Goal: Information Seeking & Learning: Check status

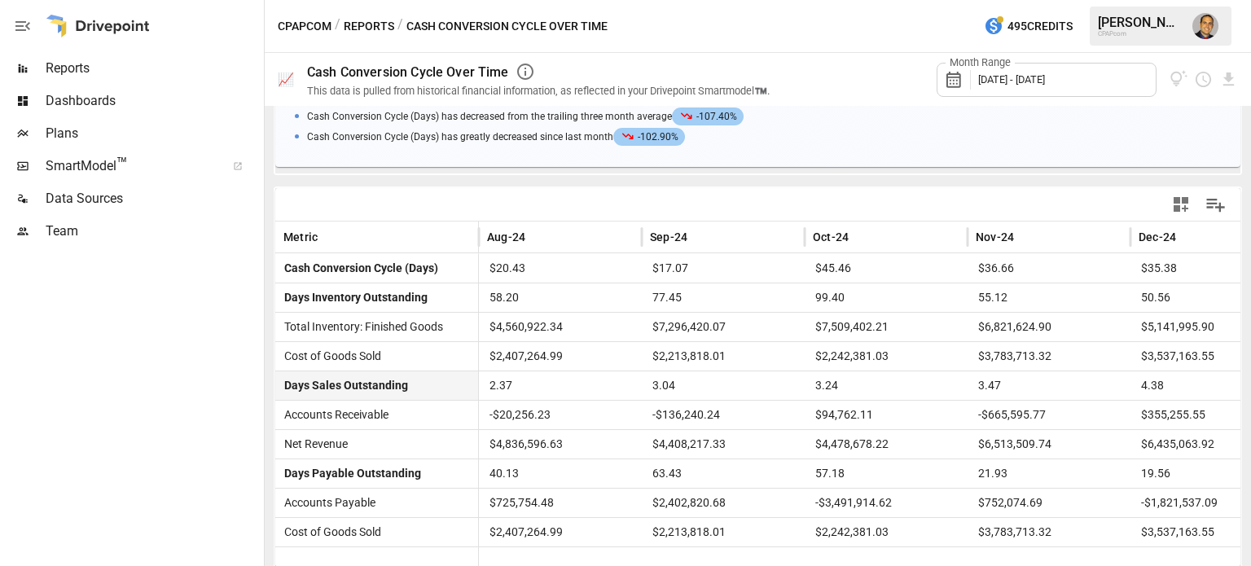
scroll to position [336, 0]
click at [587, 387] on span "2.37" at bounding box center [560, 384] width 147 height 29
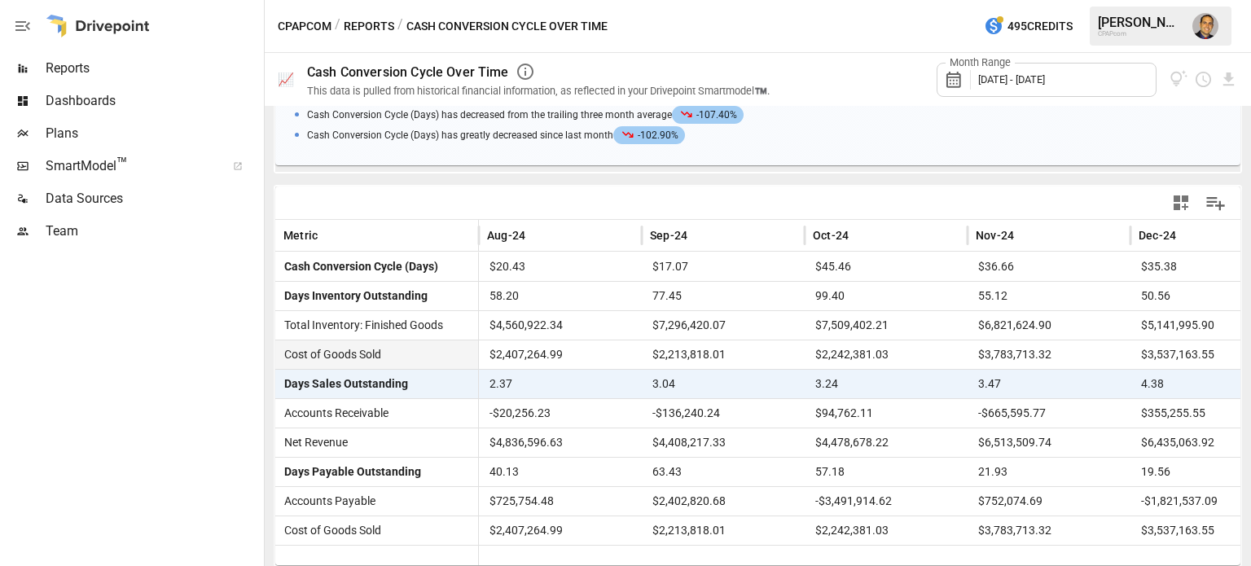
click at [592, 348] on span "$2,407,264.99" at bounding box center [560, 355] width 147 height 29
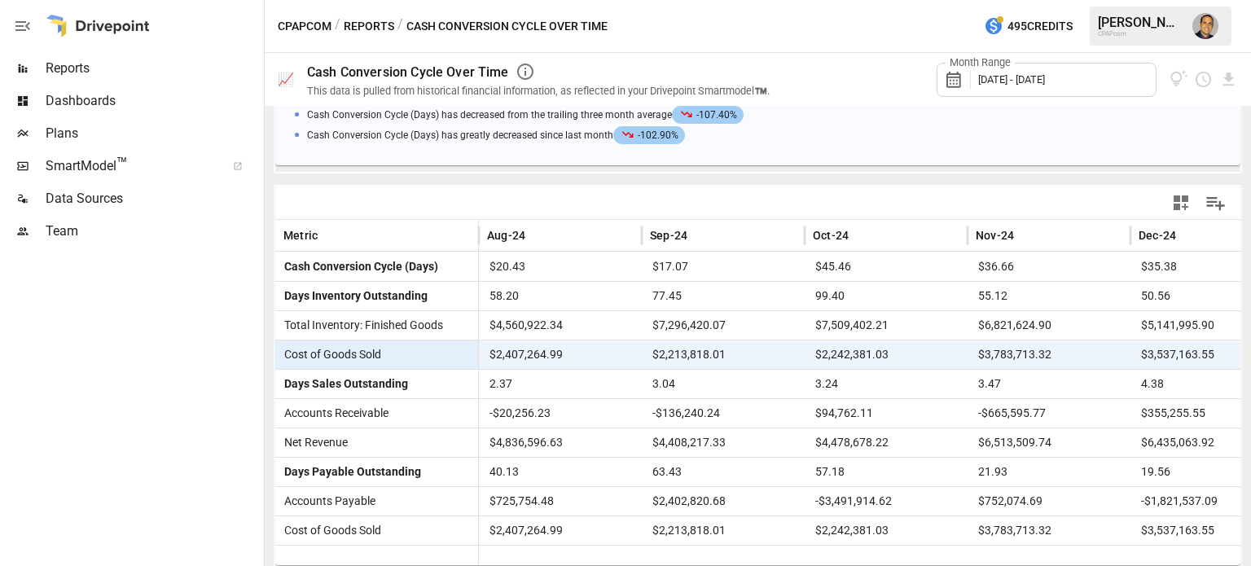
click at [592, 348] on span "$2,407,264.99" at bounding box center [560, 355] width 147 height 29
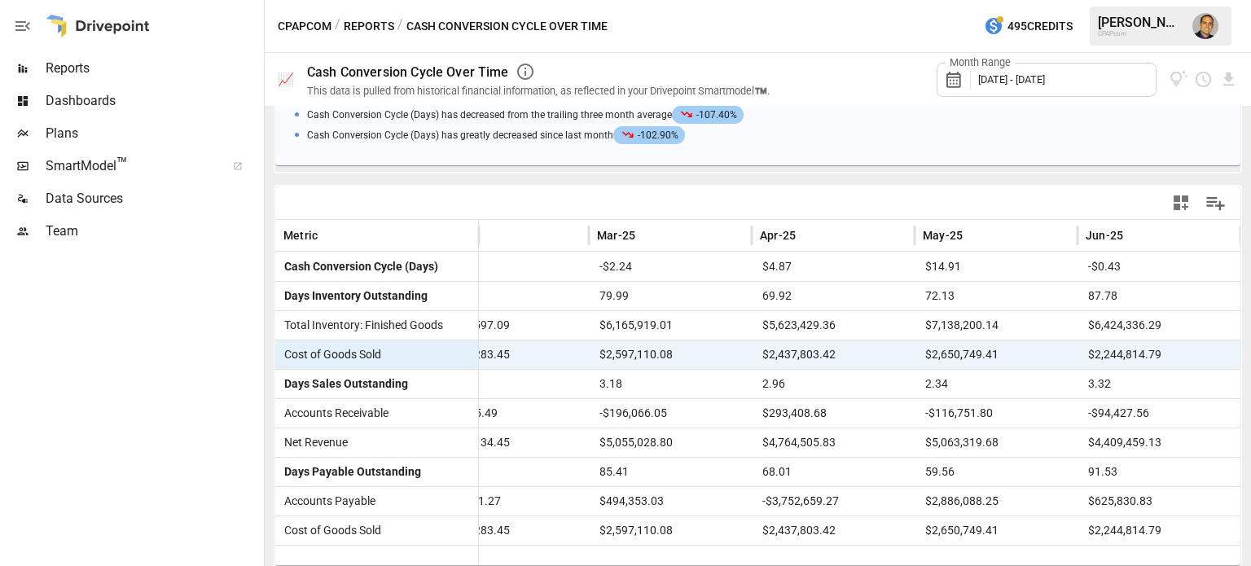
click at [552, 351] on span "$2,173,283.45" at bounding box center [507, 355] width 147 height 29
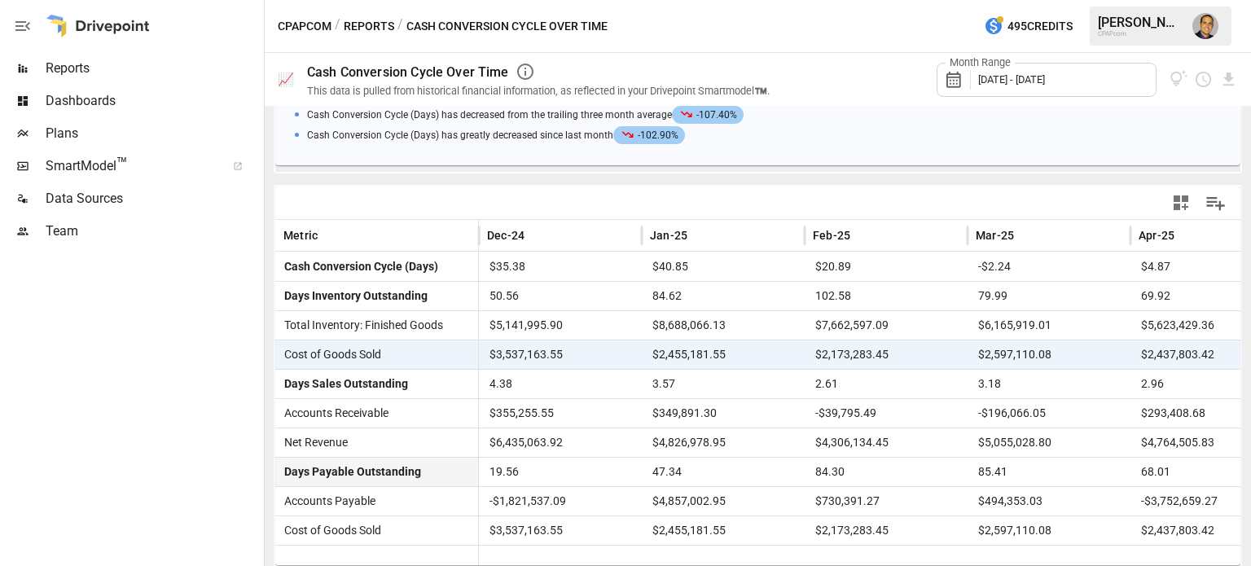
click at [710, 468] on span "47.34" at bounding box center [723, 472] width 147 height 29
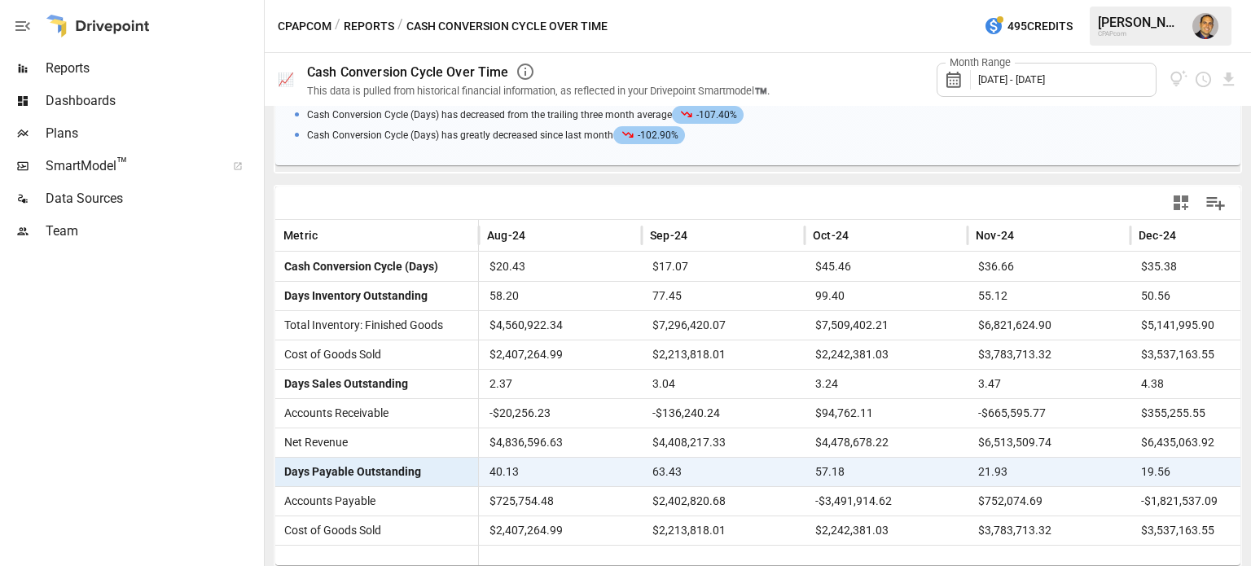
click at [701, 470] on span "63.43" at bounding box center [723, 472] width 147 height 29
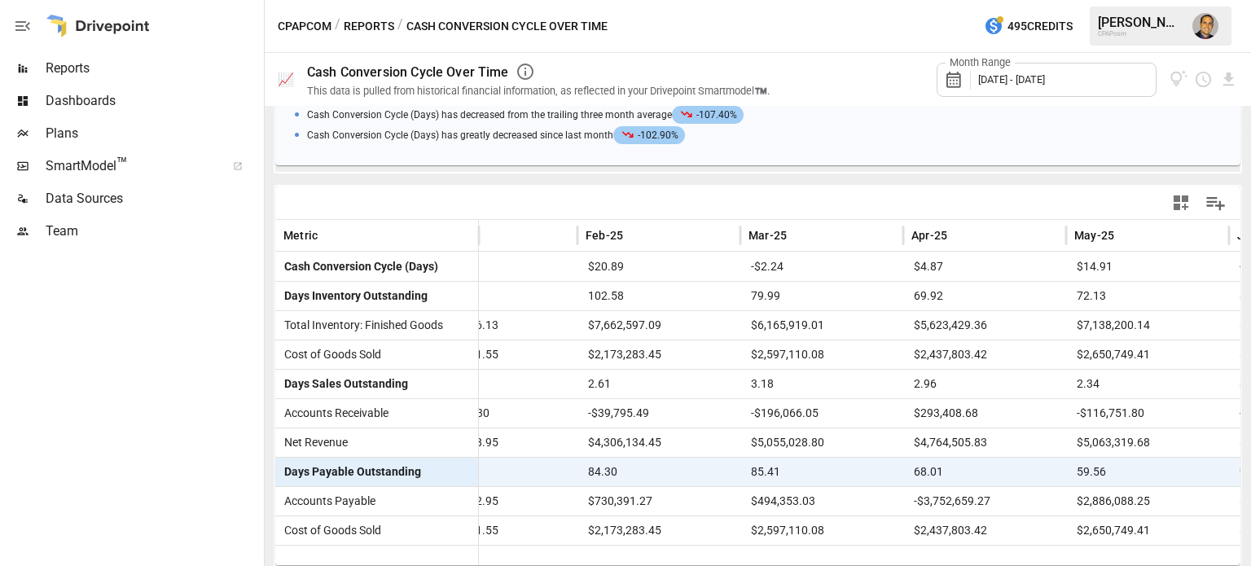
scroll to position [0, 1042]
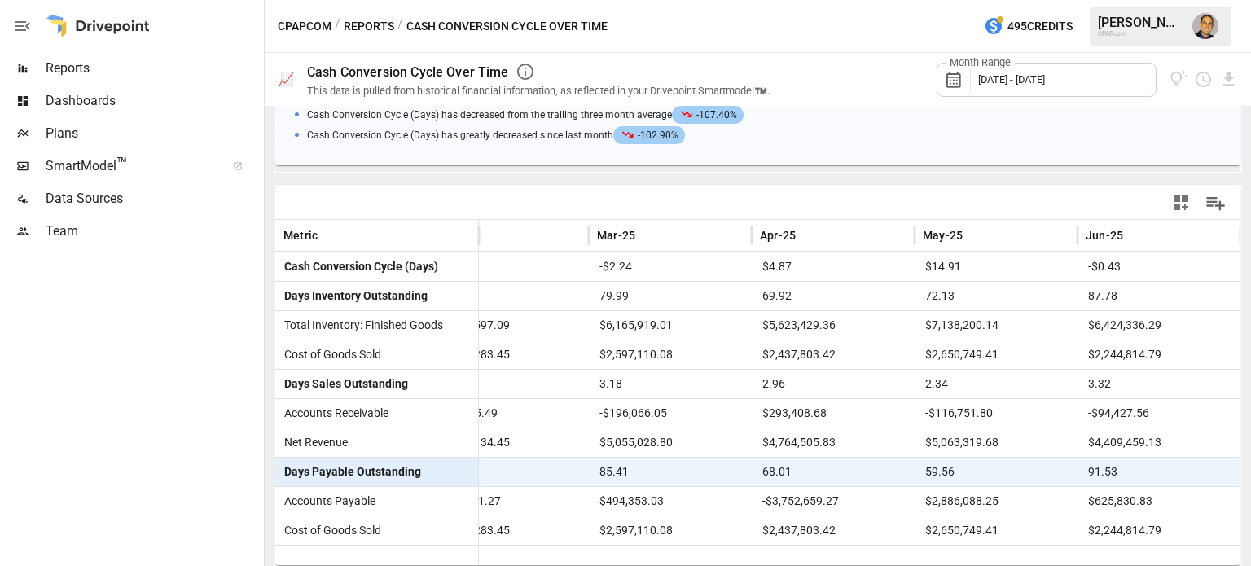
click at [668, 468] on span "85.41" at bounding box center [670, 472] width 147 height 29
click at [860, 468] on span "68.01" at bounding box center [833, 472] width 147 height 29
click at [680, 433] on span "$5,055,028.80" at bounding box center [670, 443] width 147 height 29
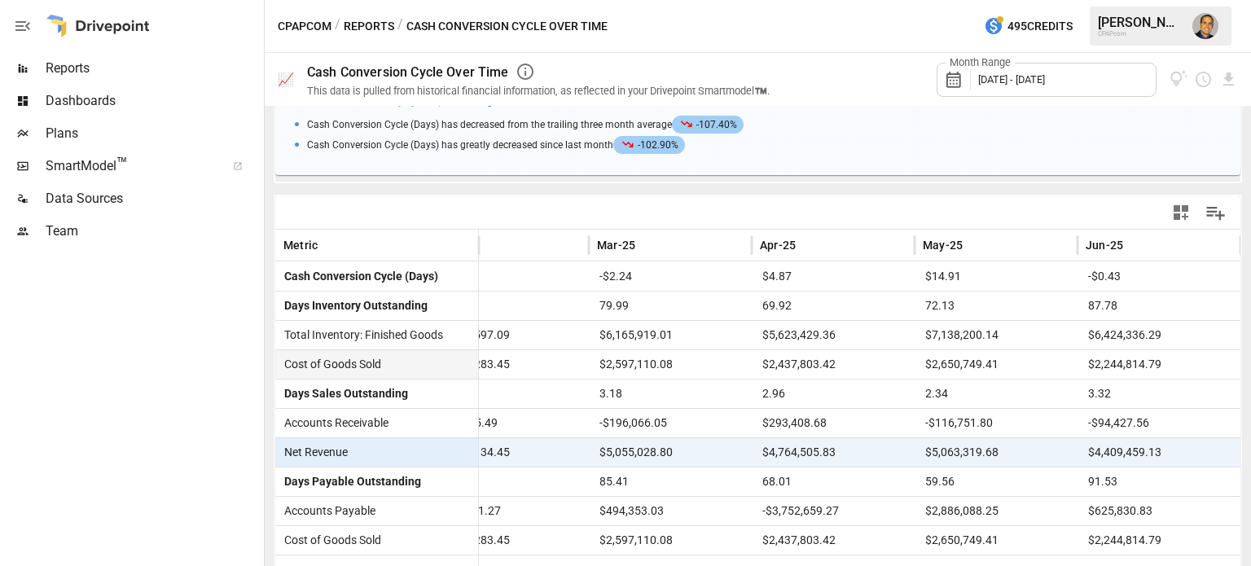
scroll to position [336, 0]
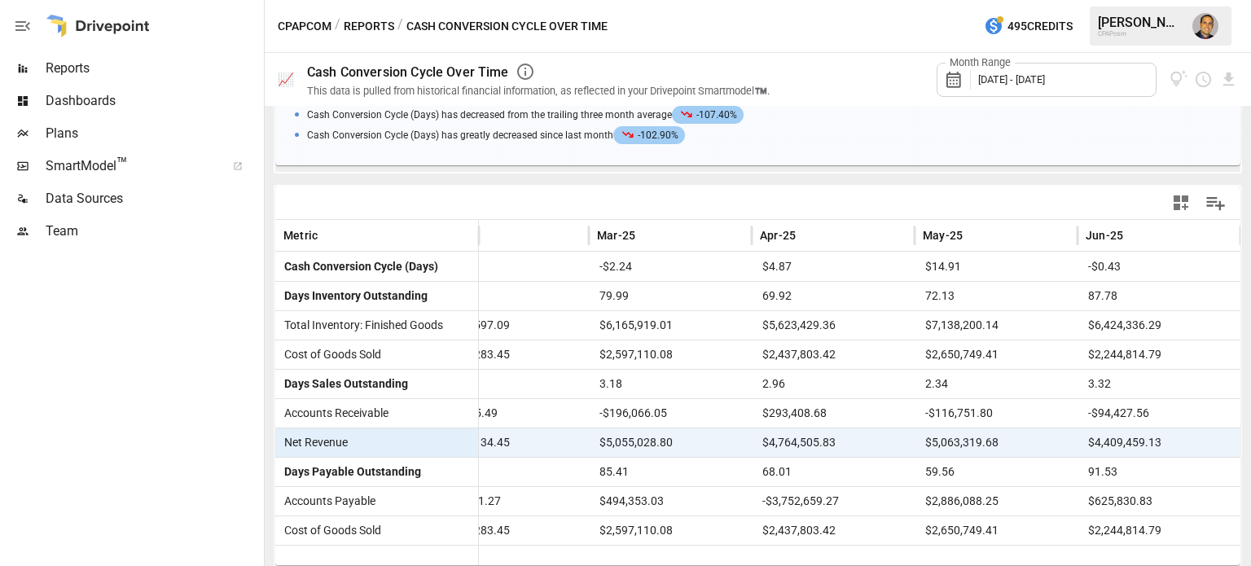
click at [1009, 445] on span "$5,063,319.68" at bounding box center [996, 443] width 147 height 29
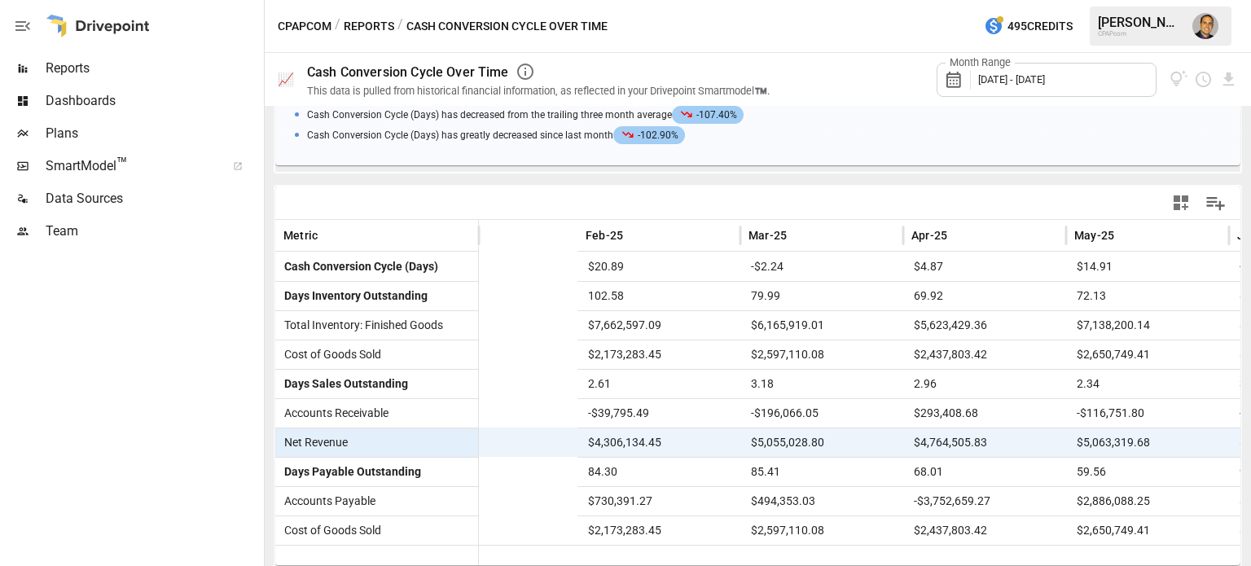
scroll to position [0, 1042]
